Goal: Task Accomplishment & Management: Manage account settings

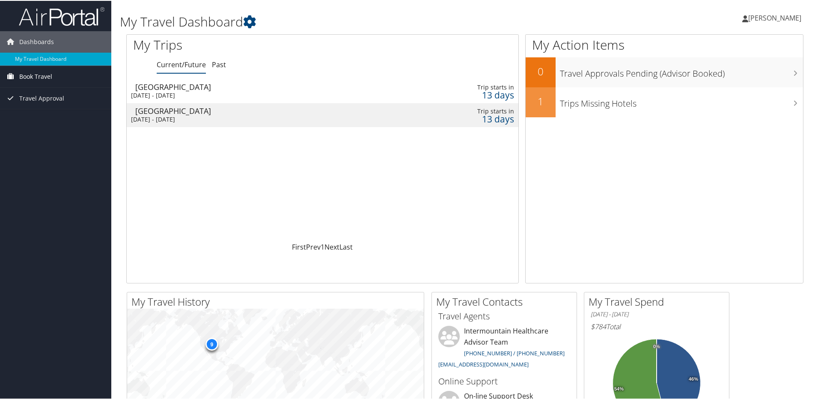
click at [46, 79] on span "Book Travel" at bounding box center [35, 75] width 33 height 21
click at [193, 116] on div "[DATE] - [DATE]" at bounding box center [255, 119] width 249 height 8
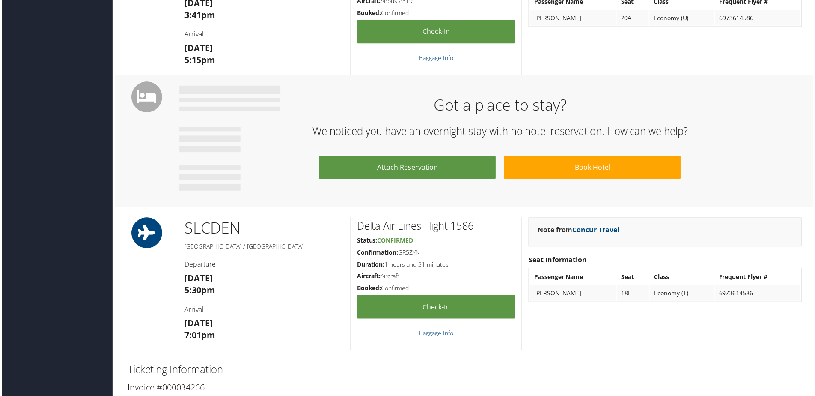
scroll to position [300, 0]
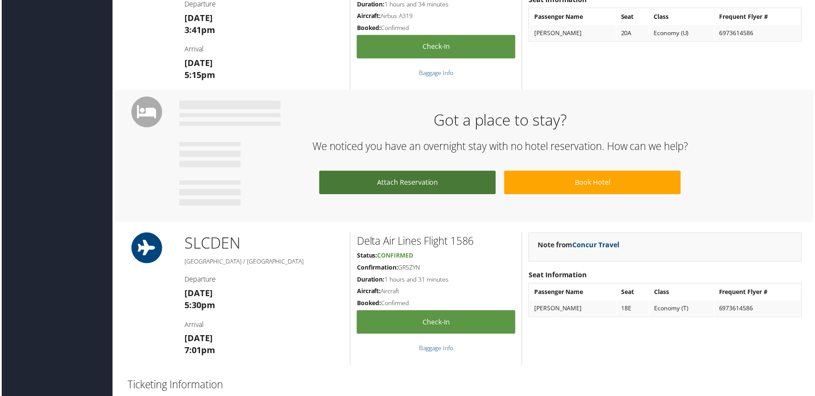
click at [393, 178] on link "Attach Reservation" at bounding box center [407, 183] width 177 height 24
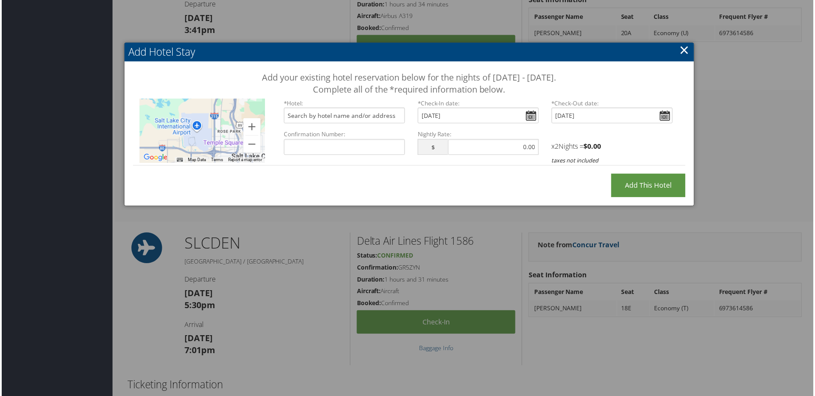
click at [684, 51] on link "×" at bounding box center [686, 50] width 10 height 17
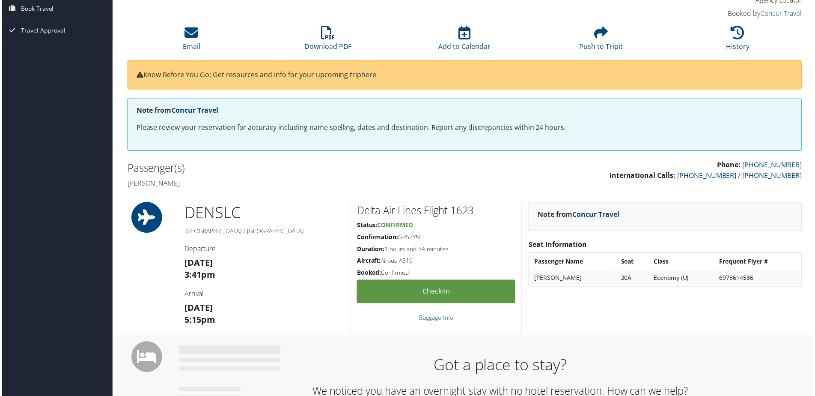
scroll to position [0, 0]
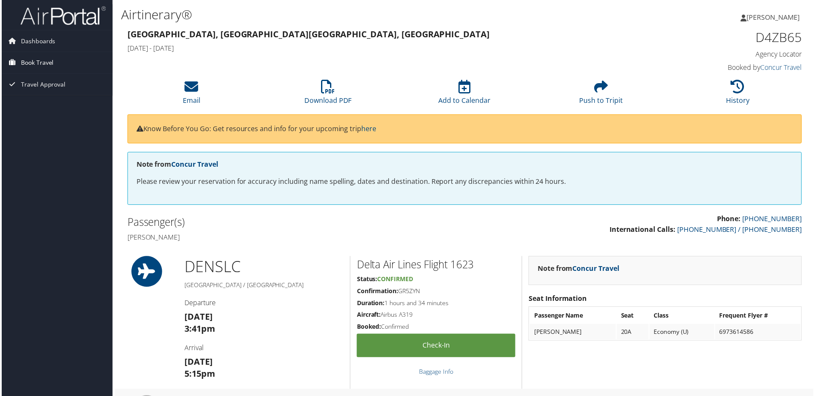
click at [24, 62] on span "Book Travel" at bounding box center [35, 62] width 33 height 21
click at [25, 92] on link "Book/Manage Online Trips" at bounding box center [55, 93] width 111 height 13
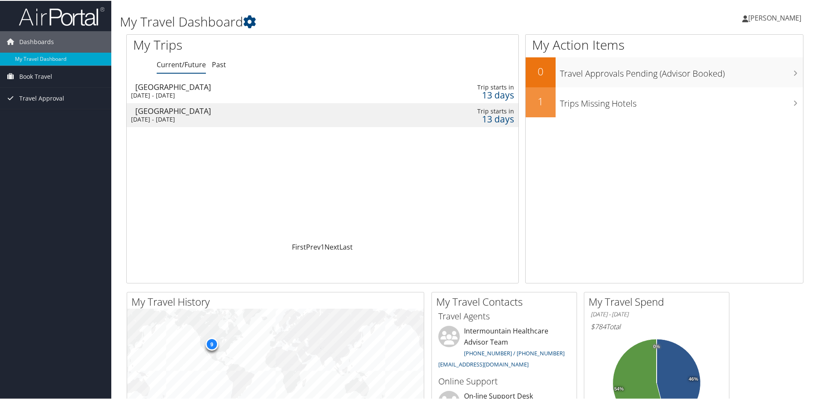
click at [191, 95] on div "[DATE] - [DATE]" at bounding box center [255, 95] width 249 height 8
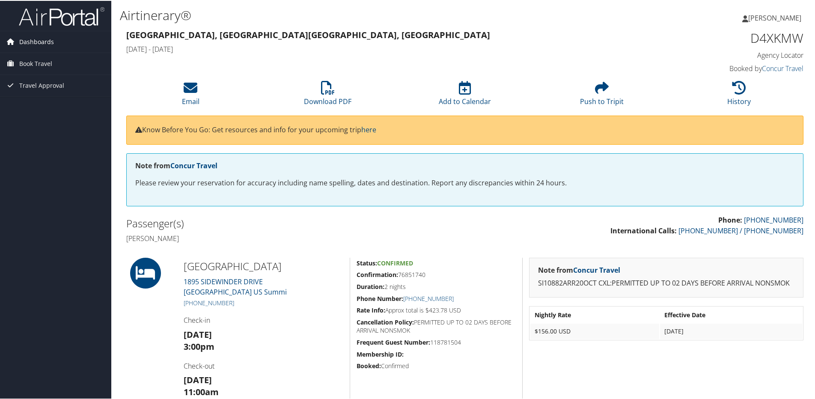
click at [46, 44] on span "Dashboards" at bounding box center [36, 40] width 35 height 21
click at [46, 54] on link "My Travel Dashboard" at bounding box center [55, 58] width 111 height 13
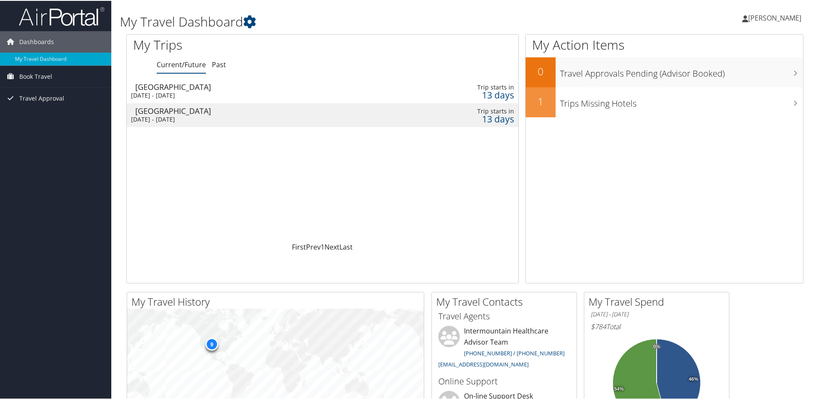
click at [215, 88] on div "[GEOGRAPHIC_DATA]" at bounding box center [259, 86] width 249 height 8
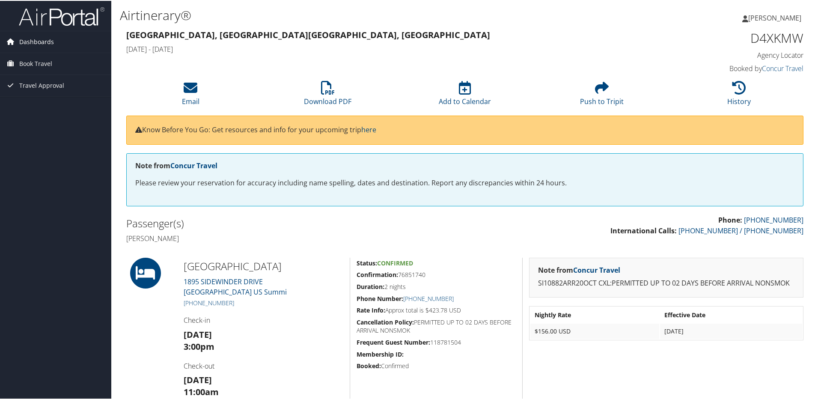
click at [47, 40] on span "Dashboards" at bounding box center [36, 40] width 35 height 21
click at [47, 56] on link "My Travel Dashboard" at bounding box center [55, 58] width 111 height 13
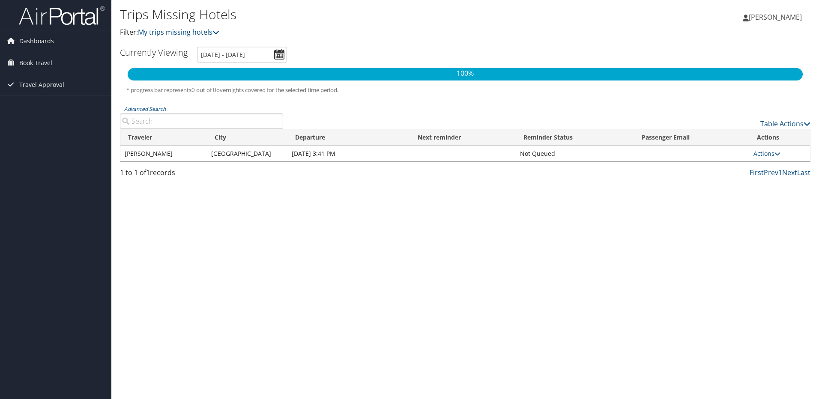
click at [346, 155] on td "Oct 20, 2025 3:41 PM" at bounding box center [348, 153] width 122 height 15
click at [23, 60] on span "Book Travel" at bounding box center [35, 62] width 33 height 21
click at [27, 89] on link "Book/Manage Online Trips" at bounding box center [55, 93] width 111 height 13
click at [35, 43] on span "Dashboards" at bounding box center [36, 40] width 35 height 21
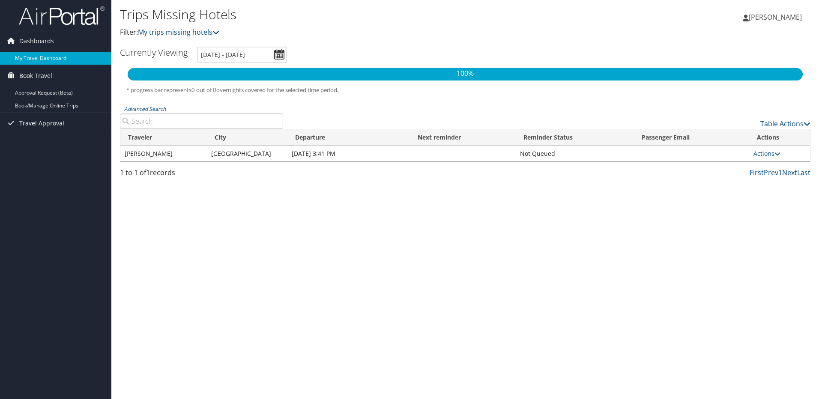
click at [33, 55] on link "My Travel Dashboard" at bounding box center [55, 58] width 111 height 13
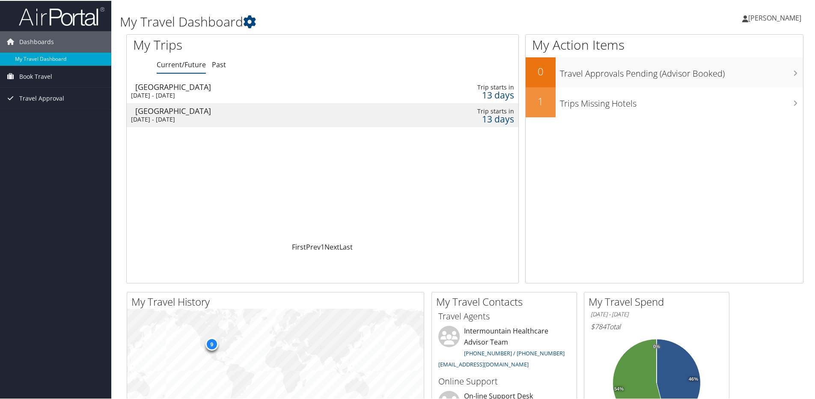
click at [234, 111] on div "[GEOGRAPHIC_DATA]" at bounding box center [259, 110] width 249 height 8
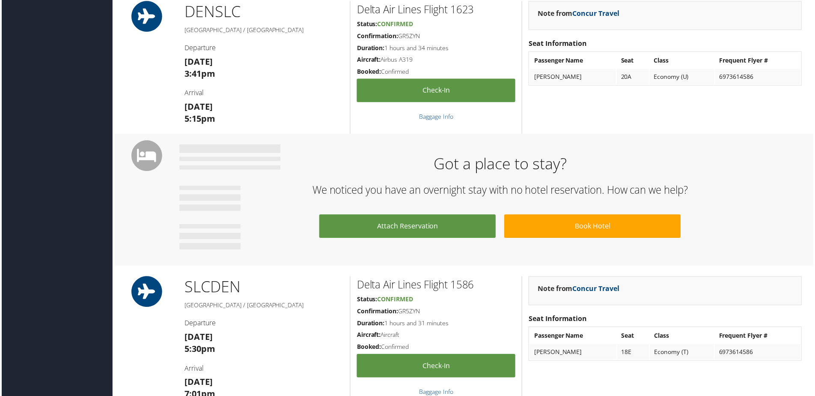
scroll to position [257, 0]
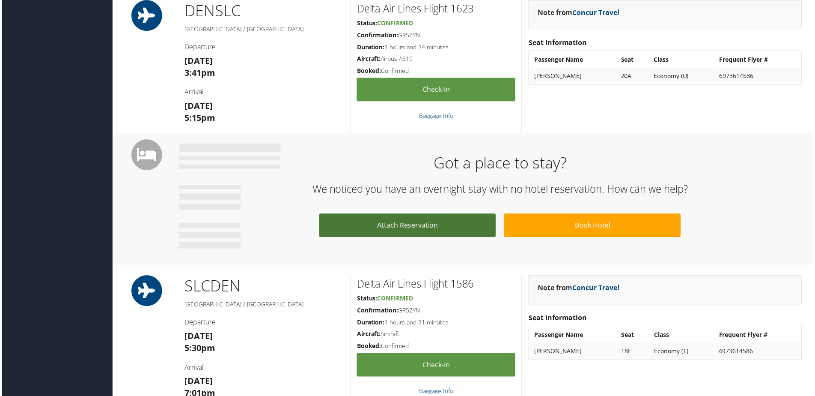
click at [380, 223] on link "Attach Reservation" at bounding box center [407, 226] width 177 height 24
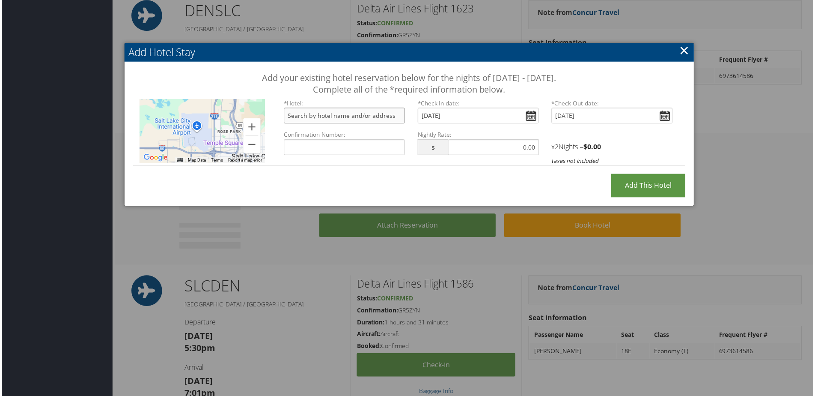
click at [369, 113] on input "text" at bounding box center [344, 116] width 122 height 16
type input "Sheraton Park City, Sidewinder Drive, Park City, UT, USA"
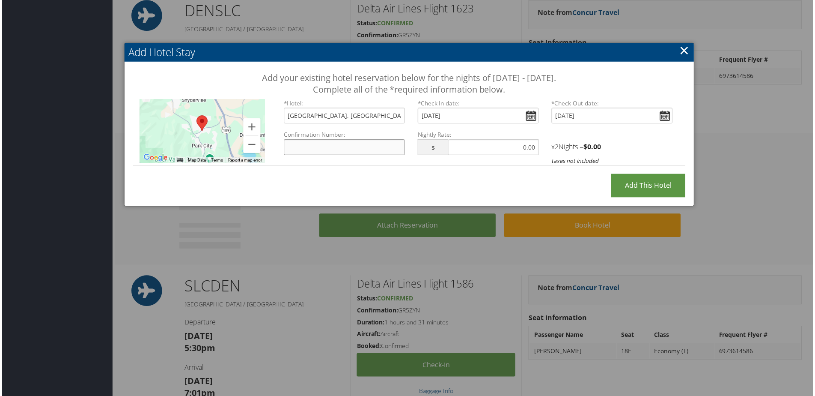
click at [337, 145] on input "Confirmation Number:" at bounding box center [344, 148] width 122 height 16
type input "76851760"
click at [473, 152] on input "text" at bounding box center [493, 148] width 91 height 16
type input "156.00"
click at [634, 189] on input "Add this Hotel" at bounding box center [649, 186] width 75 height 24
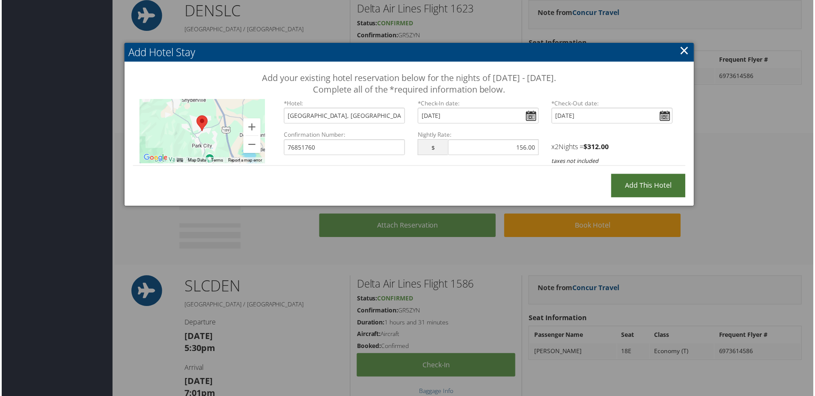
type input "Processing..."
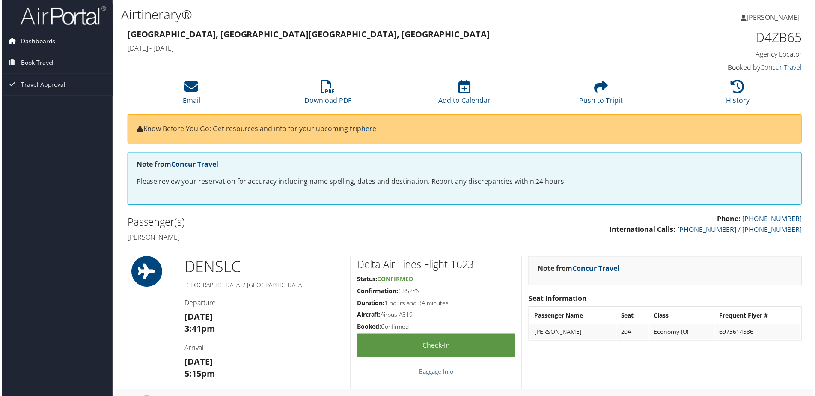
click at [23, 43] on span "Dashboards" at bounding box center [36, 40] width 35 height 21
click at [26, 58] on link "My Travel Dashboard" at bounding box center [55, 58] width 111 height 13
